Goal: Navigation & Orientation: Find specific page/section

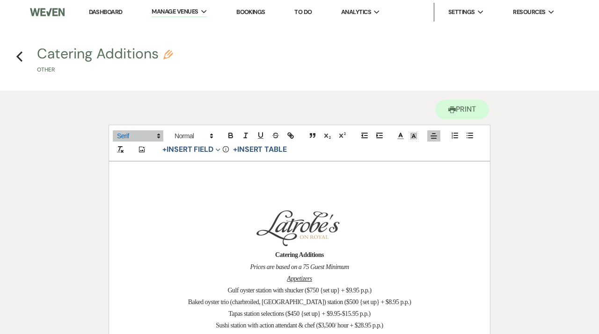
click at [115, 13] on link "Dashboard" at bounding box center [106, 12] width 34 height 8
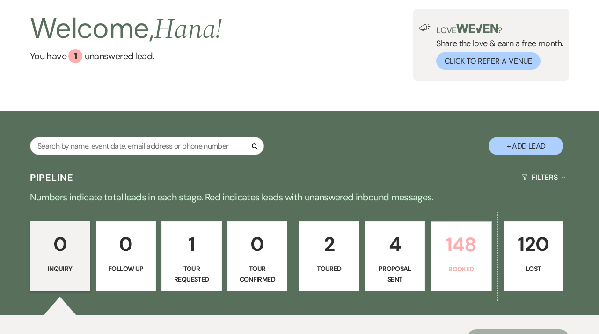
scroll to position [65, 0]
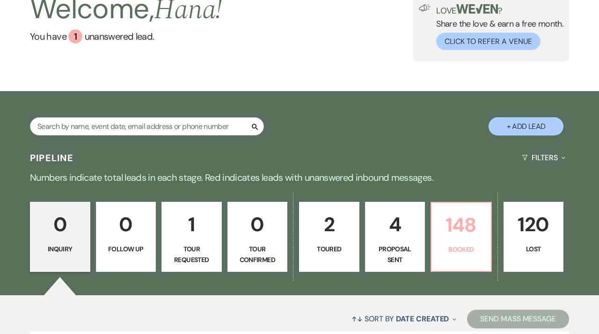
click at [454, 257] on link "148 Booked" at bounding box center [460, 237] width 61 height 70
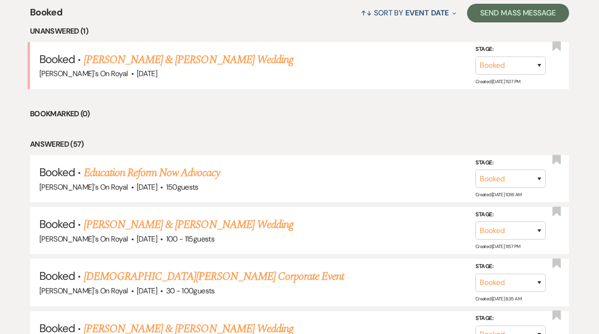
scroll to position [373, 0]
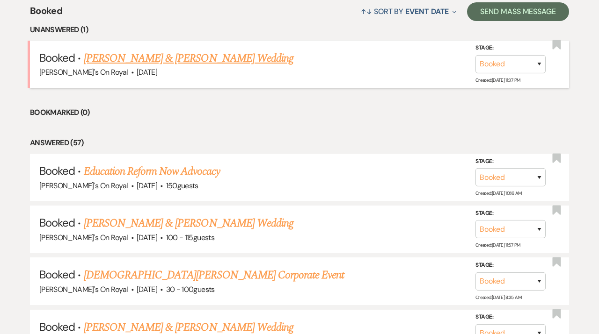
click at [255, 64] on link "[PERSON_NAME] & [PERSON_NAME] Wedding" at bounding box center [188, 58] width 209 height 17
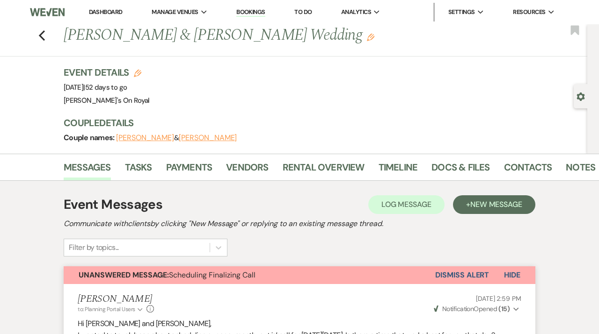
click at [97, 9] on link "Dashboard" at bounding box center [106, 12] width 34 height 8
